Goal: Information Seeking & Learning: Learn about a topic

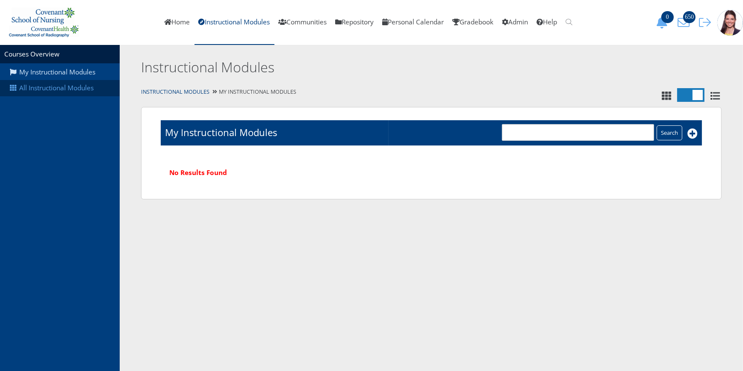
click at [65, 86] on link "All Instructional Modules" at bounding box center [60, 88] width 120 height 16
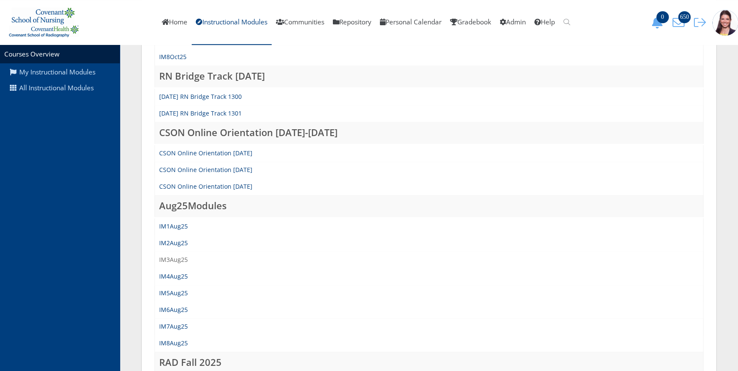
scroll to position [272, 0]
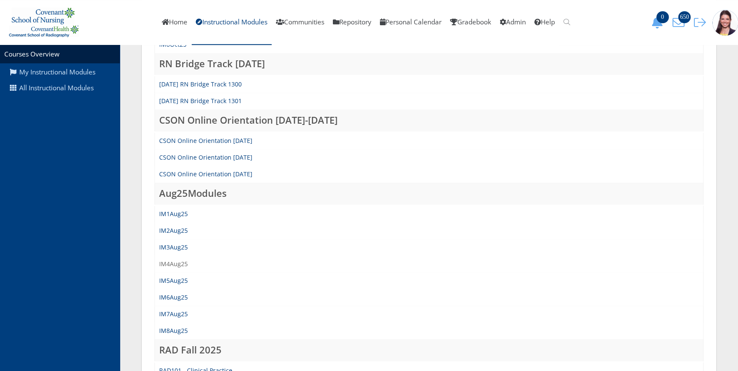
click at [169, 262] on link "IM4Aug25" at bounding box center [173, 264] width 29 height 8
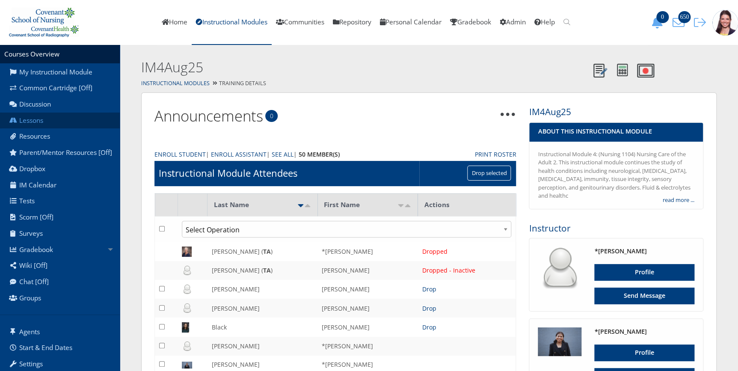
click at [37, 122] on link "Lessons" at bounding box center [60, 120] width 120 height 16
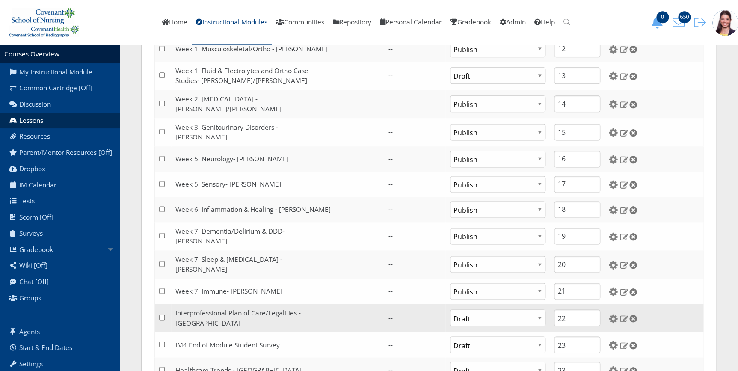
scroll to position [505, 0]
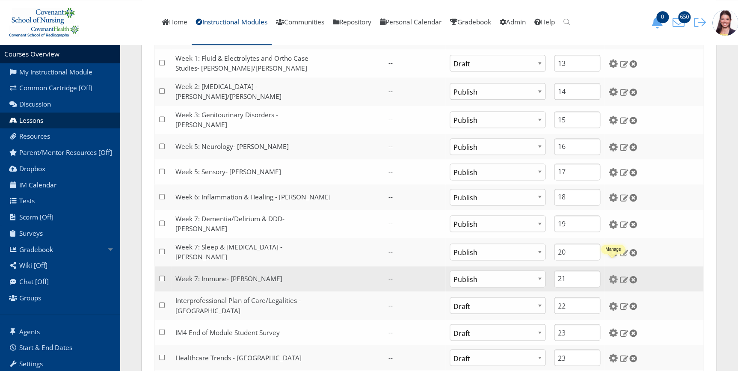
click at [614, 274] on img at bounding box center [612, 278] width 9 height 9
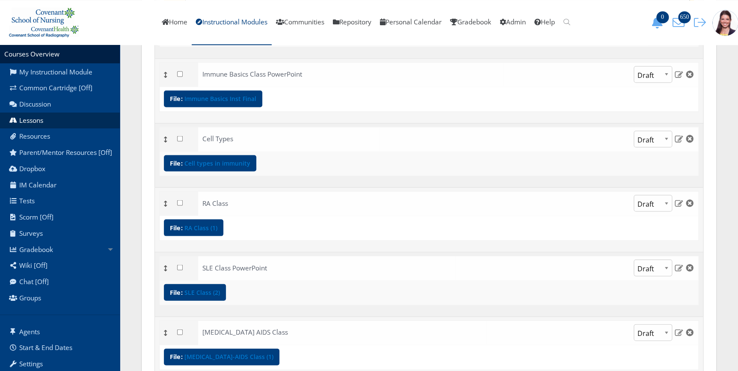
scroll to position [816, 0]
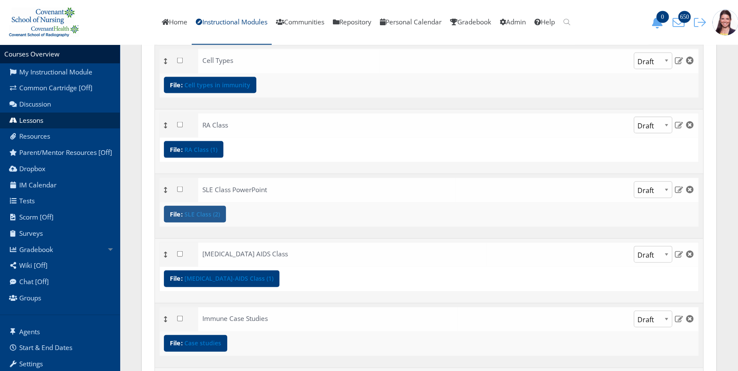
click at [213, 213] on link "SLE Class (2)" at bounding box center [201, 214] width 35 height 6
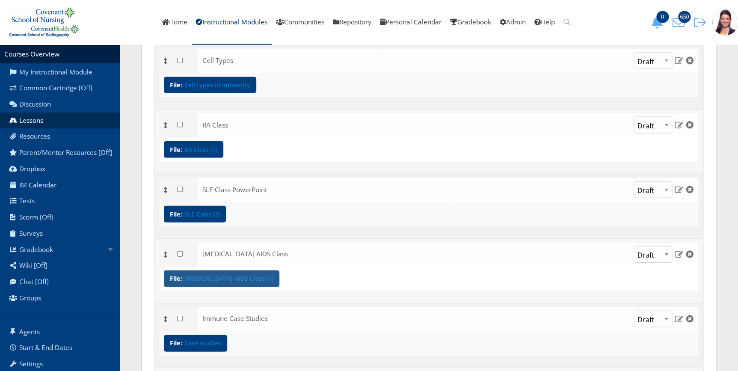
click at [230, 278] on link "[MEDICAL_DATA]-AIDS Class (1)" at bounding box center [228, 278] width 89 height 6
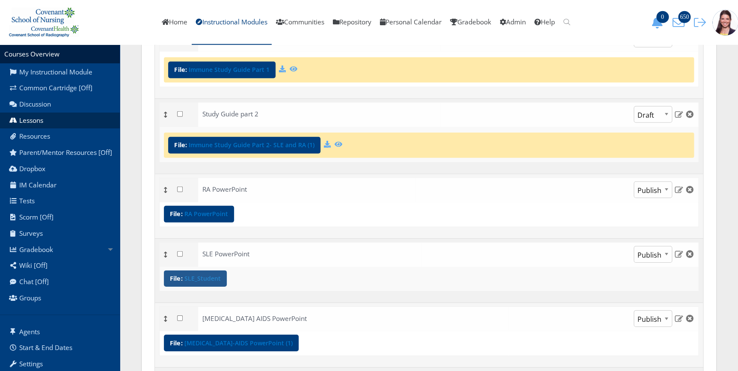
scroll to position [1166, 0]
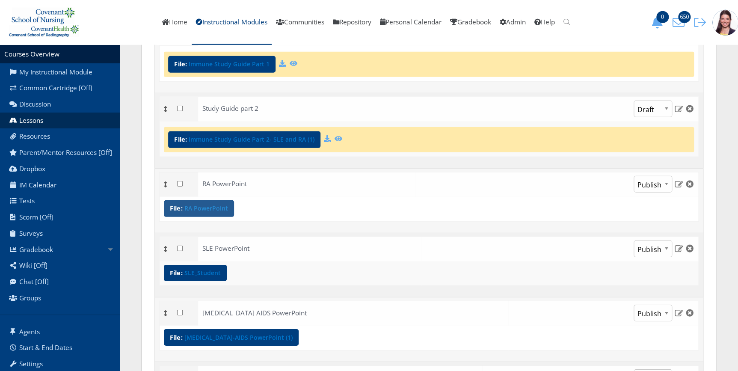
click at [215, 211] on div "File: RA PowerPoint" at bounding box center [199, 208] width 70 height 17
click at [209, 272] on link "SLE_Student" at bounding box center [202, 273] width 36 height 6
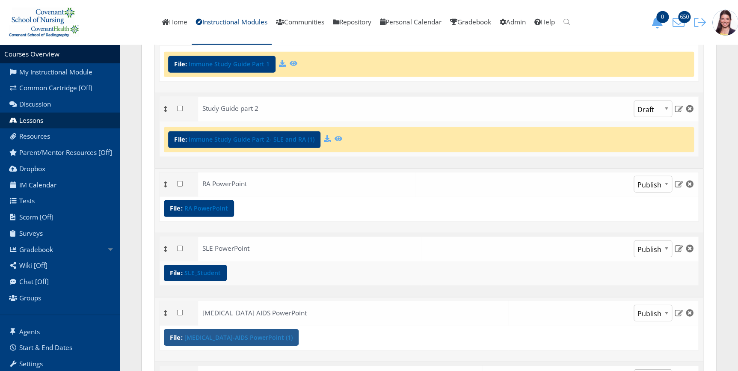
click at [230, 334] on link "[MEDICAL_DATA]-AIDS PowerPoint (1)" at bounding box center [238, 337] width 108 height 6
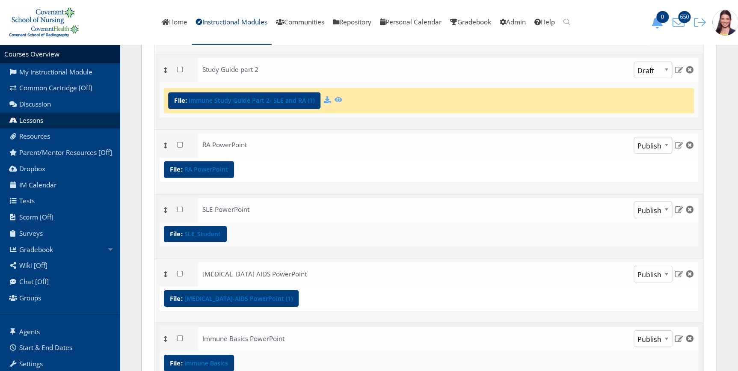
scroll to position [1280, 0]
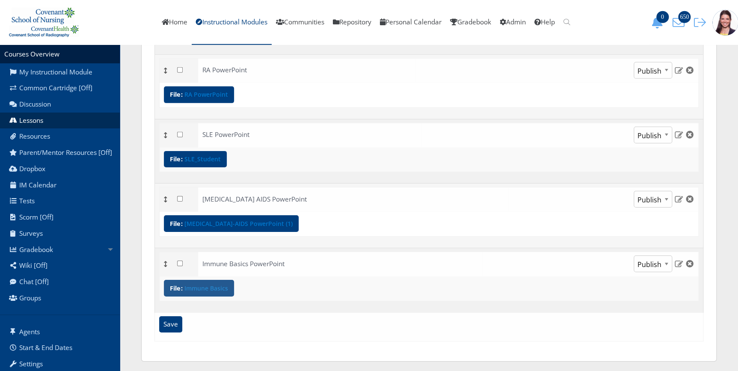
click at [215, 285] on link "Immune Basics" at bounding box center [206, 288] width 44 height 6
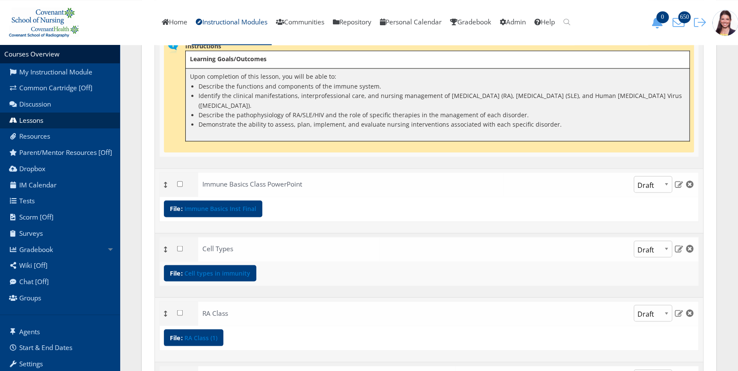
scroll to position [619, 0]
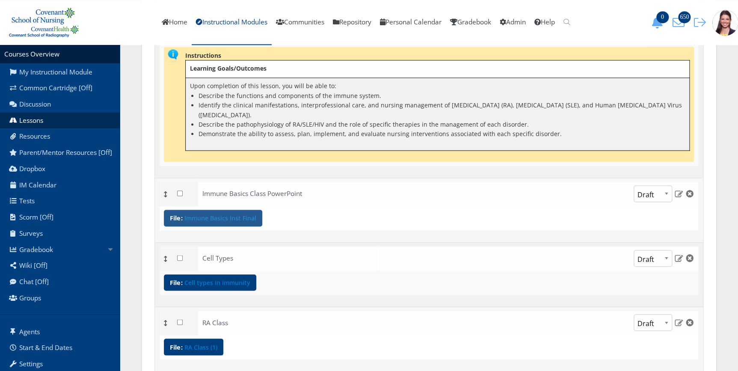
click at [232, 215] on link "Immune Basics Inst Final" at bounding box center [220, 218] width 72 height 6
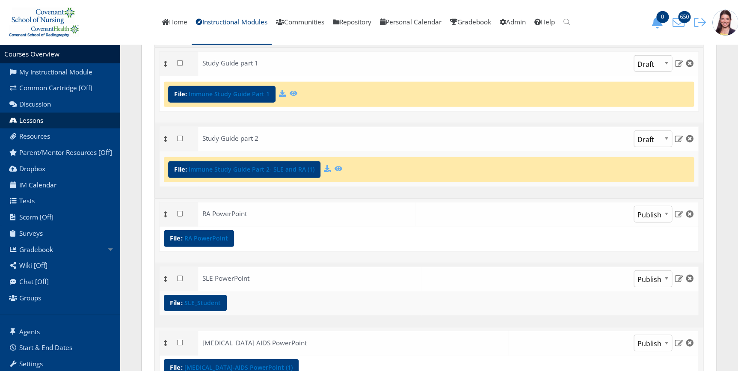
scroll to position [1163, 0]
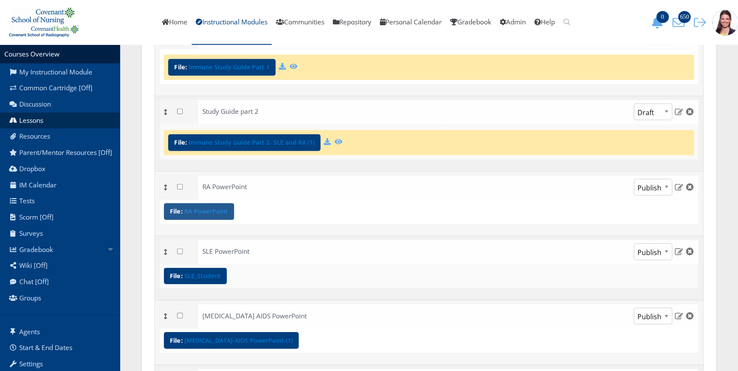
click at [226, 209] on link "RA PowerPoint" at bounding box center [206, 211] width 44 height 6
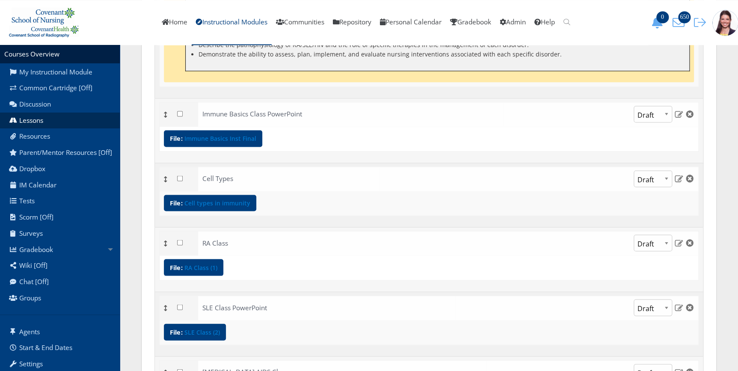
scroll to position [697, 0]
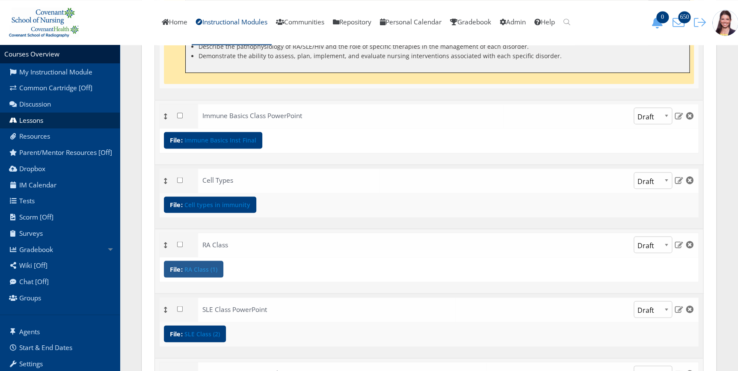
click at [198, 273] on div "File: RA Class (1)" at bounding box center [193, 268] width 59 height 17
click at [215, 266] on link "RA Class (1)" at bounding box center [200, 269] width 33 height 6
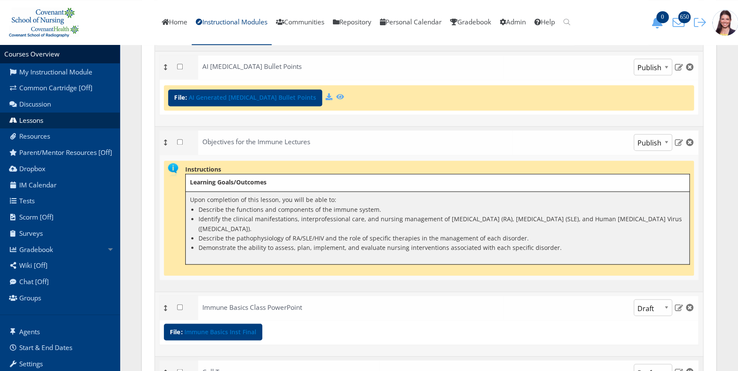
scroll to position [502, 0]
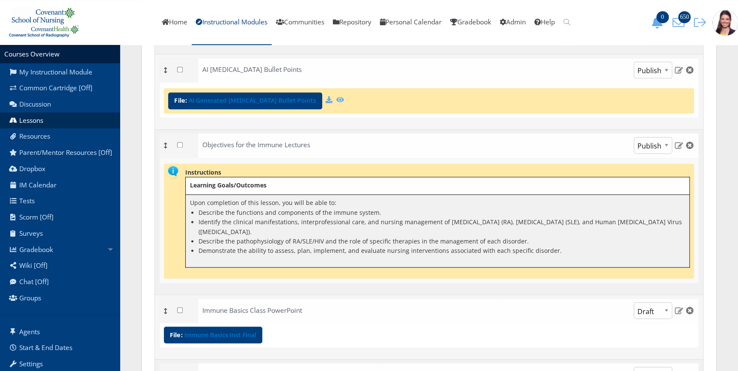
click at [510, 55] on td "AI HIV Bullet Points Publish Draft" at bounding box center [429, 91] width 548 height 75
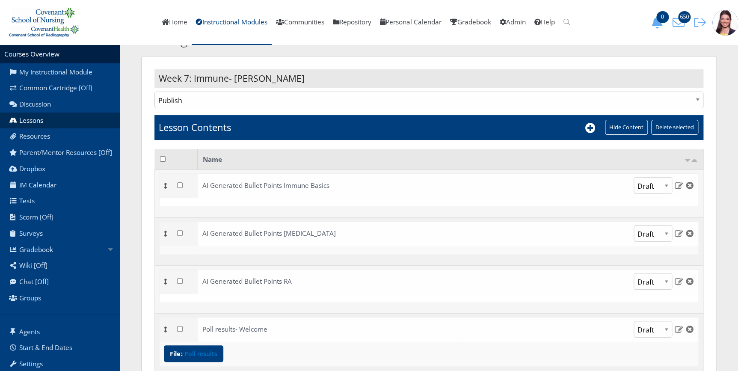
scroll to position [0, 0]
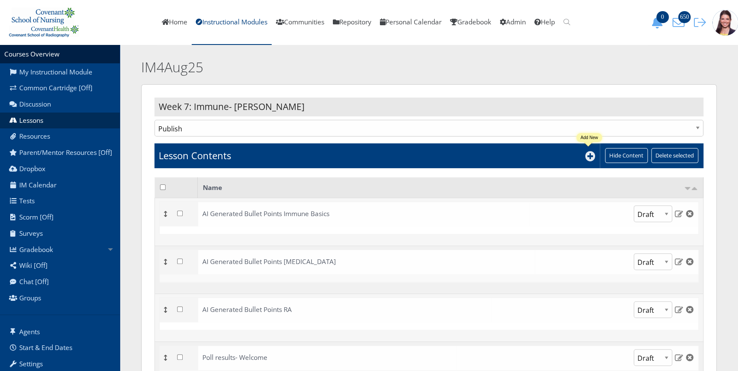
click at [588, 157] on icon at bounding box center [590, 156] width 10 height 10
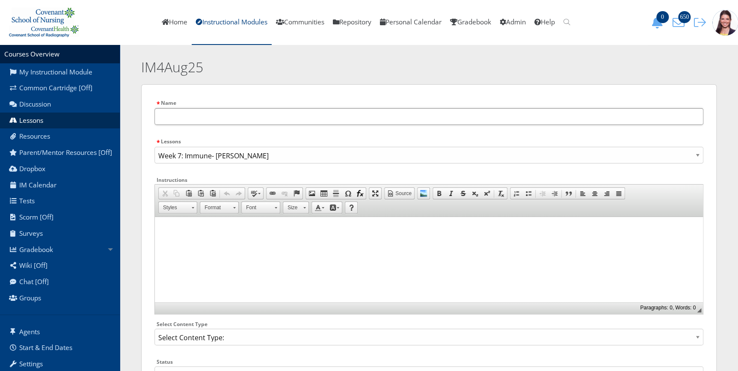
click at [222, 111] on input "text" at bounding box center [428, 116] width 549 height 17
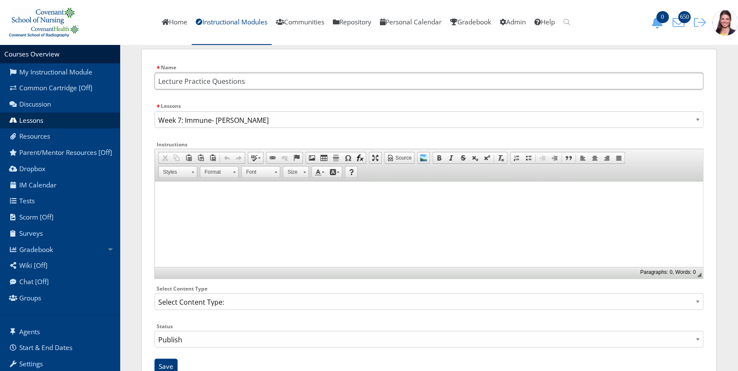
scroll to position [70, 0]
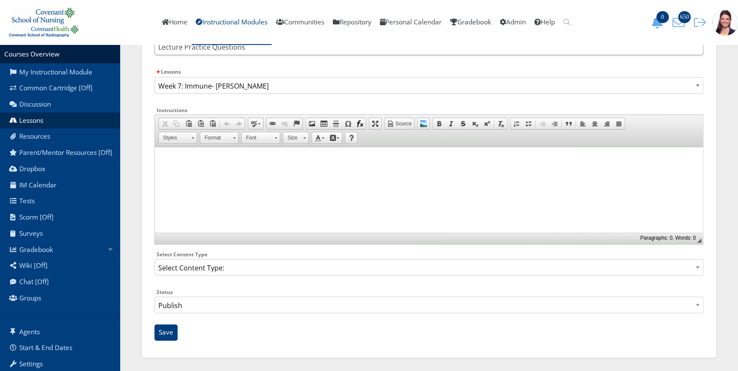
type input "Lecture Practice Questions"
click at [226, 268] on select "Select Content Type: Add Audio File Add File Discussion Forum Discussion Post D…" at bounding box center [428, 267] width 549 height 17
select select "NewFile"
click at [154, 259] on select "Select Content Type: Add Audio File Add File Discussion Forum Discussion Post D…" at bounding box center [428, 267] width 549 height 17
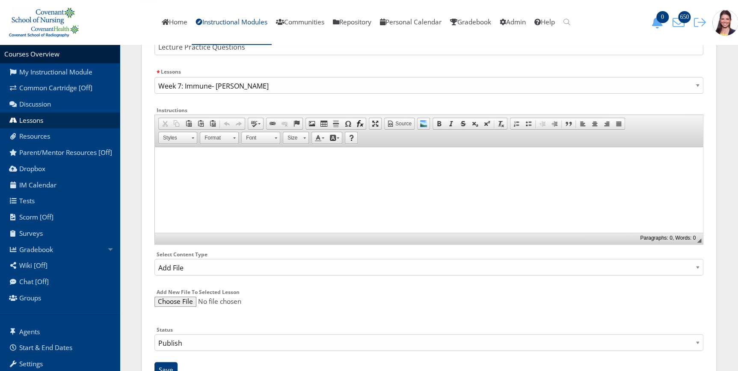
click at [173, 298] on input "file" at bounding box center [428, 301] width 549 height 10
type input "C:\fakepath\Lecture practice questions.pptx"
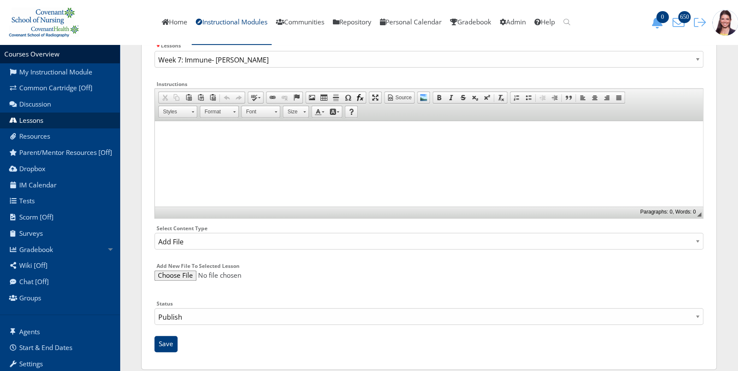
scroll to position [107, 0]
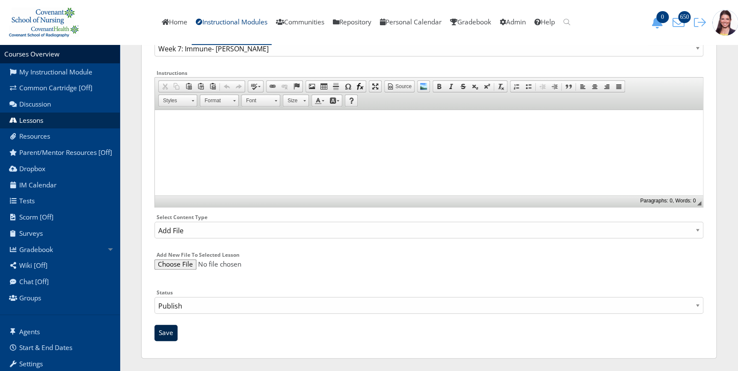
click at [165, 333] on input "Save" at bounding box center [165, 333] width 23 height 16
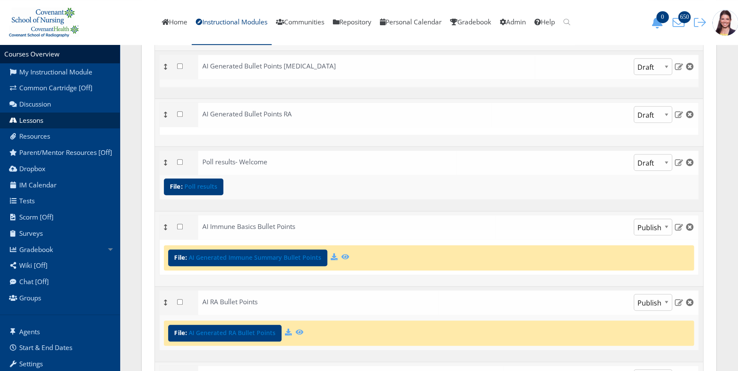
scroll to position [116, 0]
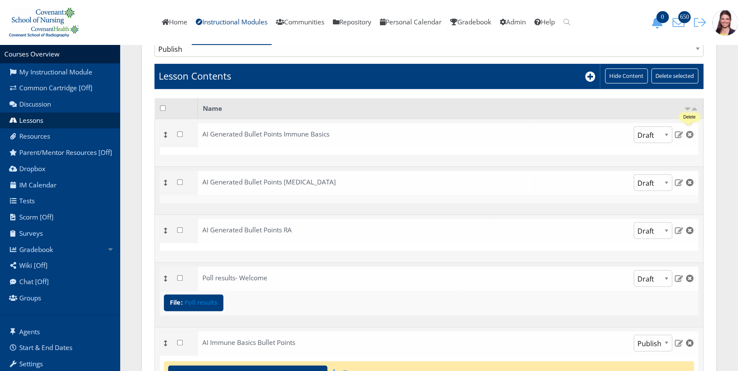
click at [690, 136] on img at bounding box center [689, 134] width 9 height 8
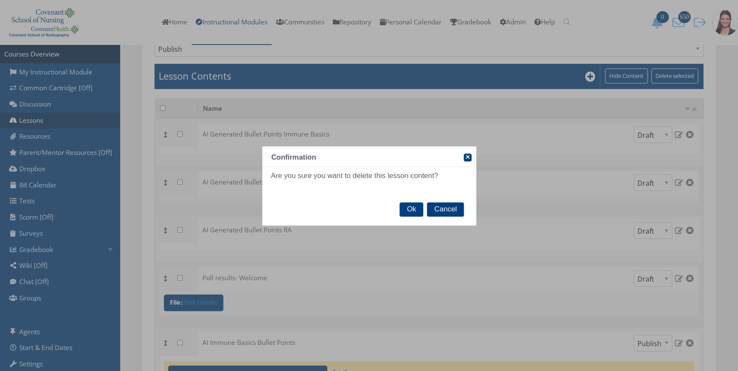
click at [399, 207] on div "Ok Cancel" at bounding box center [368, 210] width 211 height 28
click at [403, 208] on span "Ok" at bounding box center [411, 209] width 24 height 15
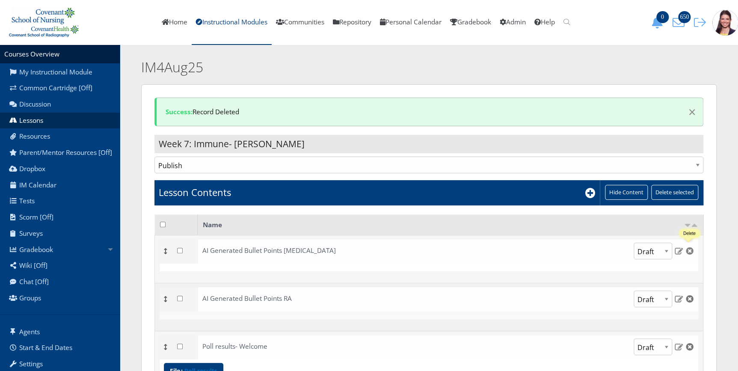
click at [689, 252] on img at bounding box center [689, 251] width 9 height 8
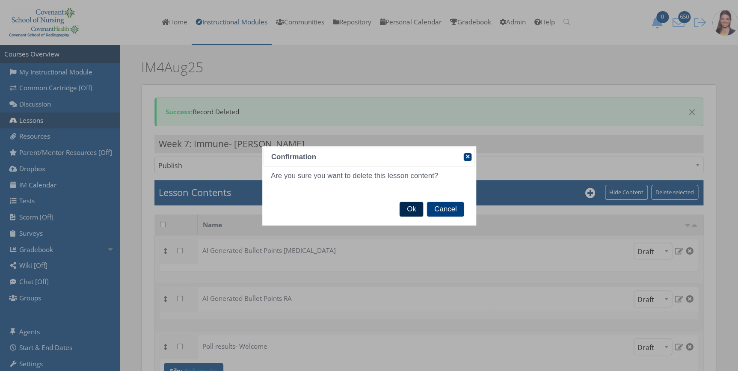
click at [415, 207] on span "Ok" at bounding box center [411, 209] width 24 height 15
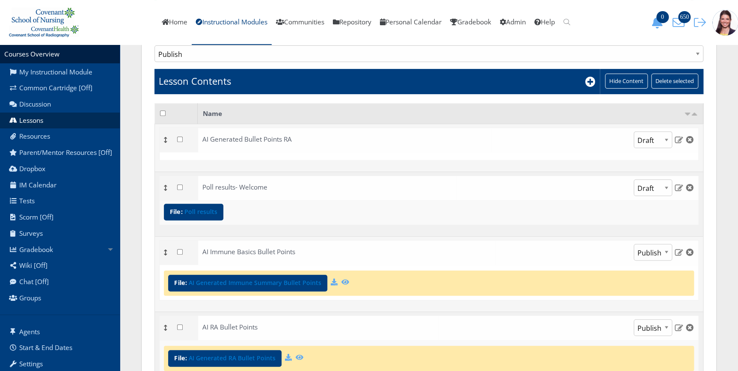
scroll to position [155, 0]
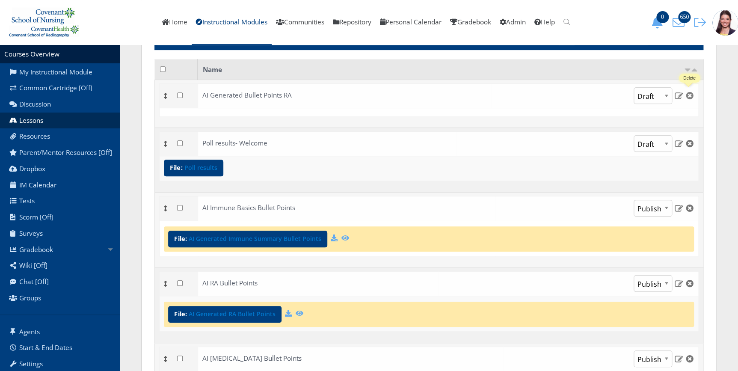
click at [689, 95] on img at bounding box center [689, 95] width 9 height 8
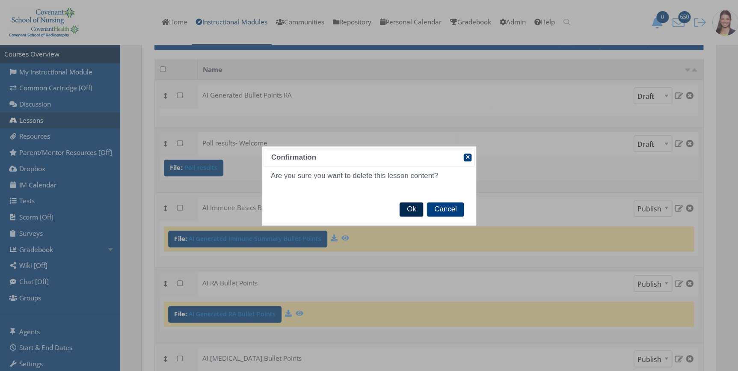
click at [412, 210] on span "Ok" at bounding box center [411, 209] width 24 height 15
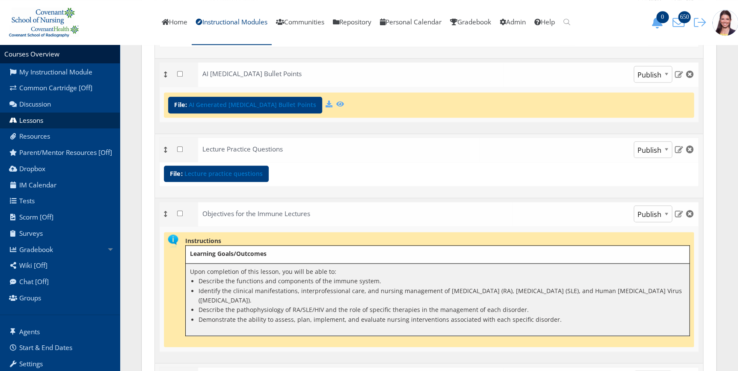
scroll to position [389, 0]
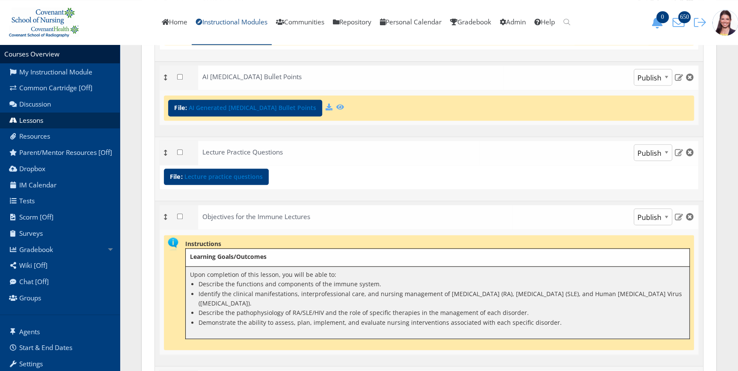
click at [248, 24] on link "Instructional Modules" at bounding box center [232, 22] width 80 height 45
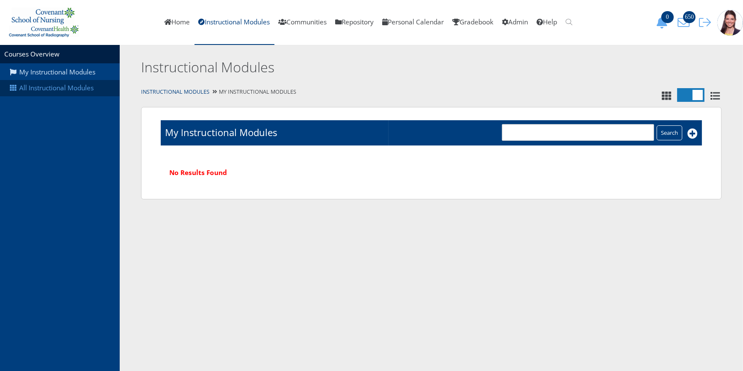
click at [50, 84] on link "All Instructional Modules" at bounding box center [60, 88] width 120 height 16
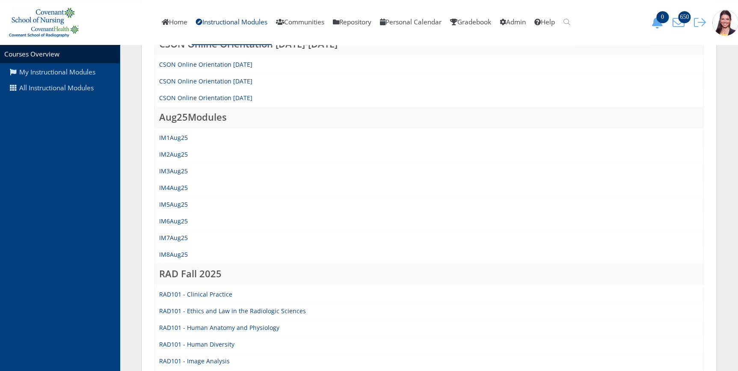
scroll to position [350, 0]
click at [178, 235] on link "IM7Aug25" at bounding box center [173, 236] width 29 height 8
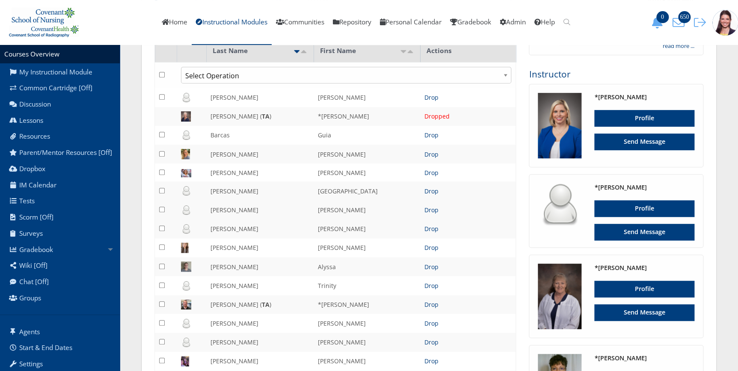
scroll to position [155, 0]
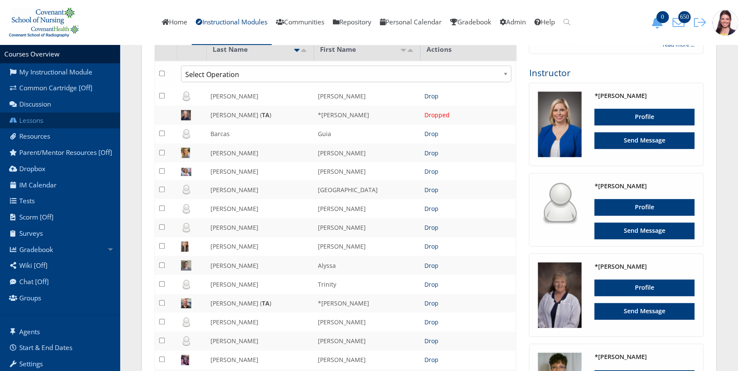
click at [38, 120] on link "Lessons" at bounding box center [60, 120] width 120 height 16
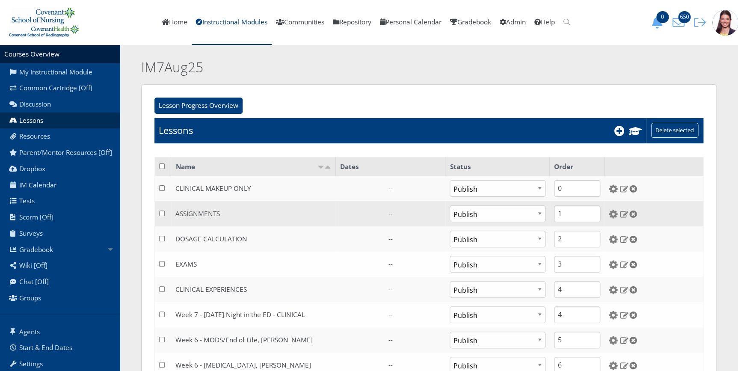
click at [201, 212] on link "ASSIGNMENTS" at bounding box center [197, 213] width 44 height 9
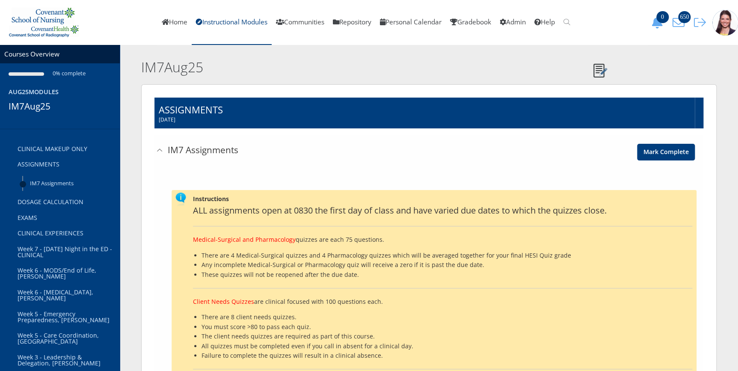
click at [157, 152] on link "IM7 Assignments" at bounding box center [382, 150] width 457 height 31
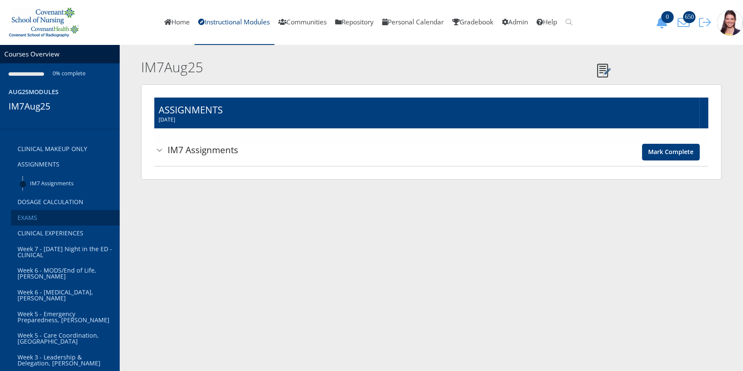
click at [30, 219] on link "EXAMS" at bounding box center [65, 218] width 109 height 16
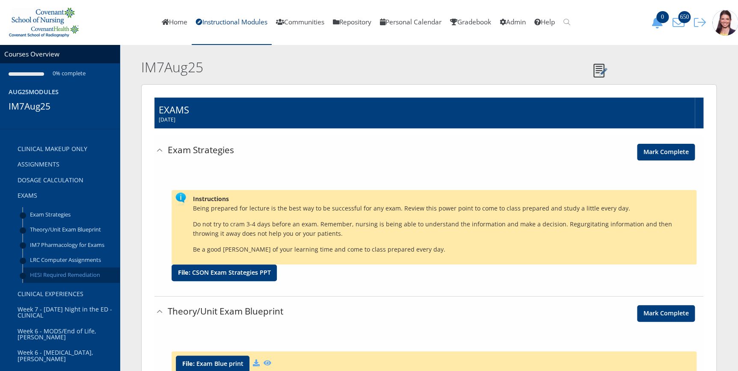
click at [60, 273] on link "HESI Required Remediation" at bounding box center [71, 274] width 97 height 15
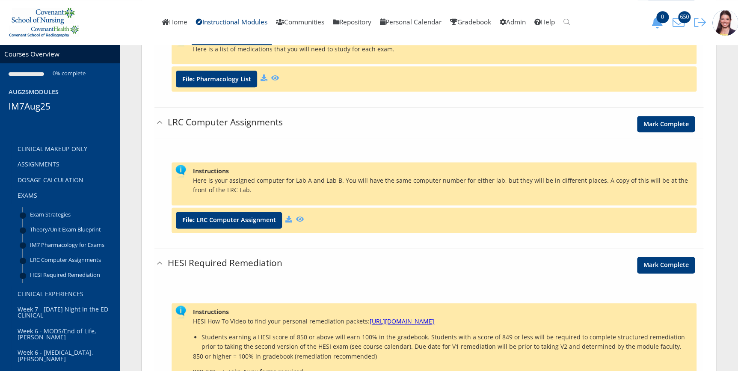
scroll to position [533, 0]
